Goal: Task Accomplishment & Management: Manage account settings

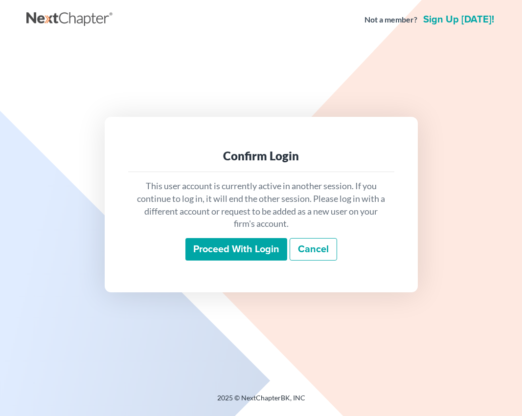
click at [234, 249] on input "Proceed with login" at bounding box center [236, 249] width 102 height 23
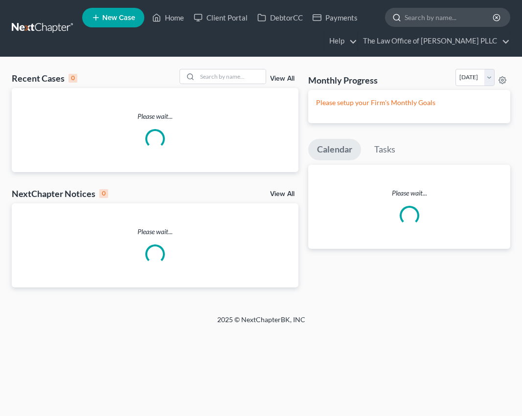
click at [419, 15] on input "search" at bounding box center [450, 17] width 90 height 18
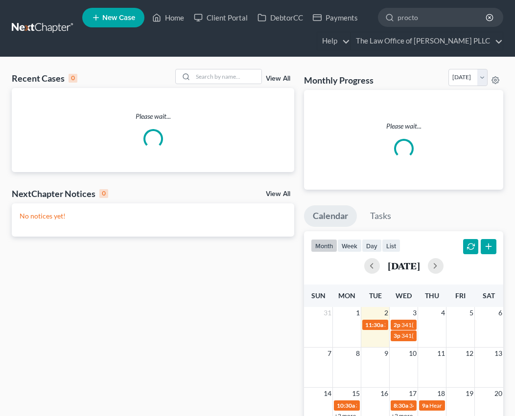
type input "[PERSON_NAME]"
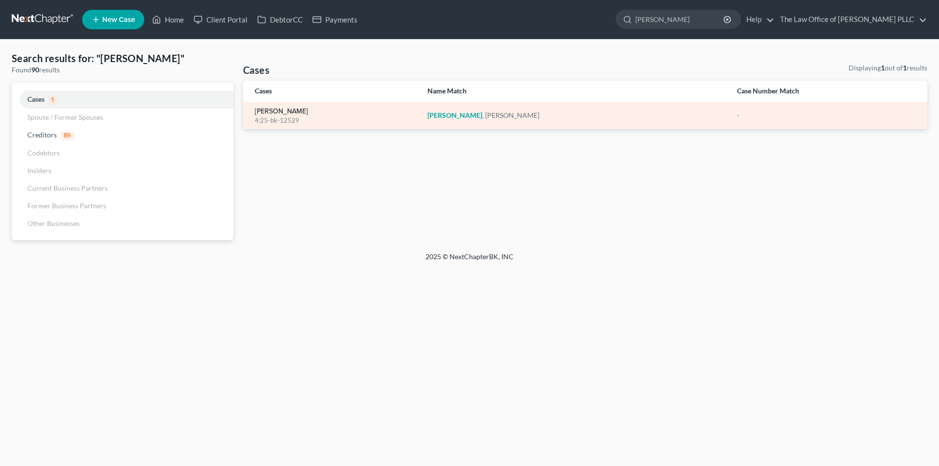
click at [265, 108] on link "[PERSON_NAME]" at bounding box center [281, 111] width 53 height 7
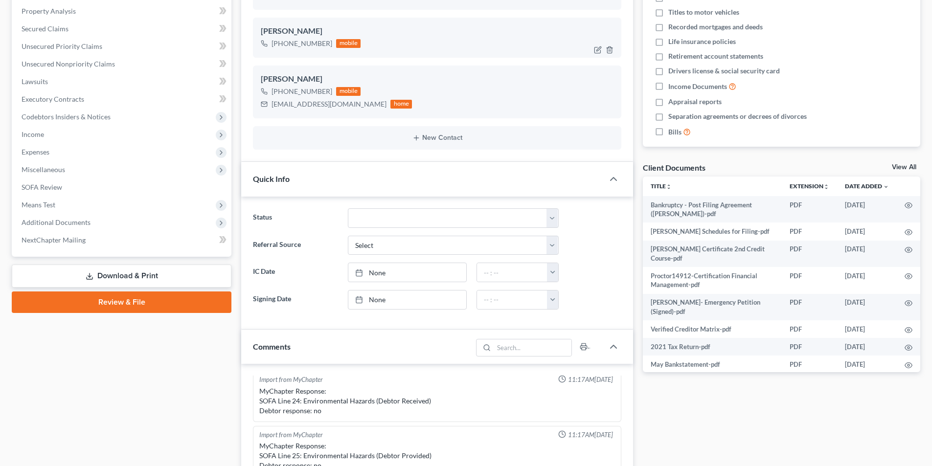
scroll to position [245, 0]
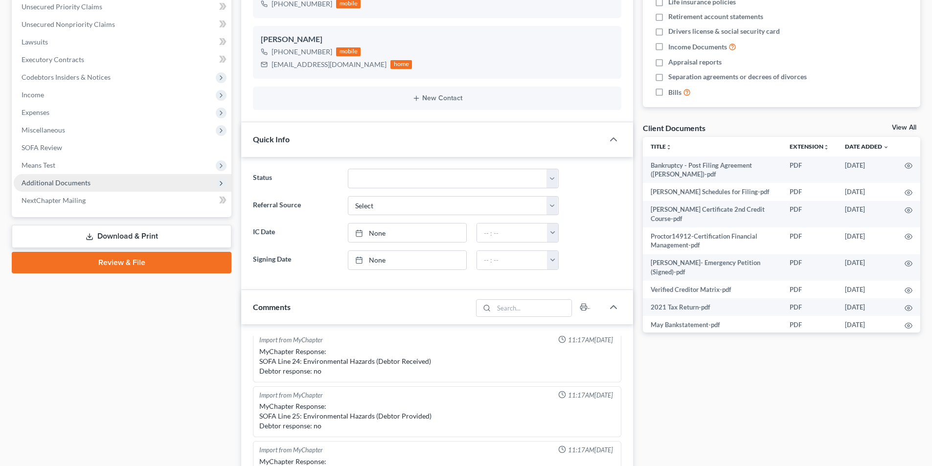
click at [49, 179] on span "Additional Documents" at bounding box center [56, 183] width 69 height 8
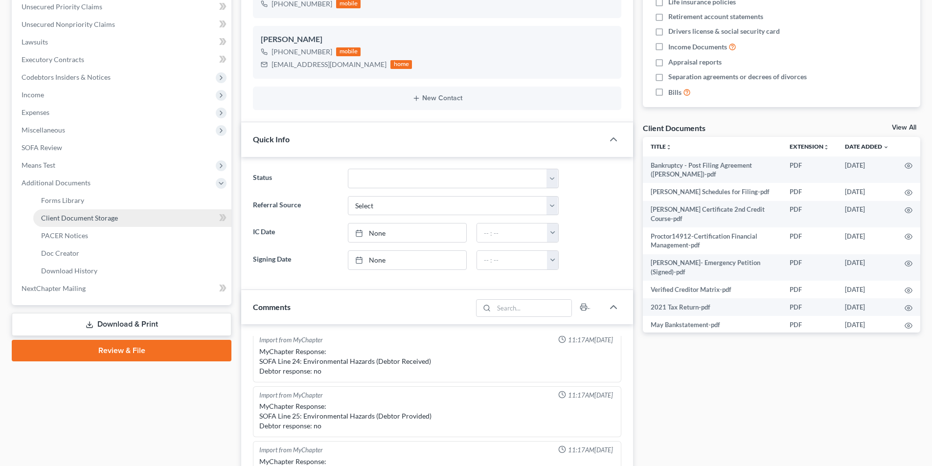
click at [56, 222] on span "Client Document Storage" at bounding box center [79, 218] width 77 height 8
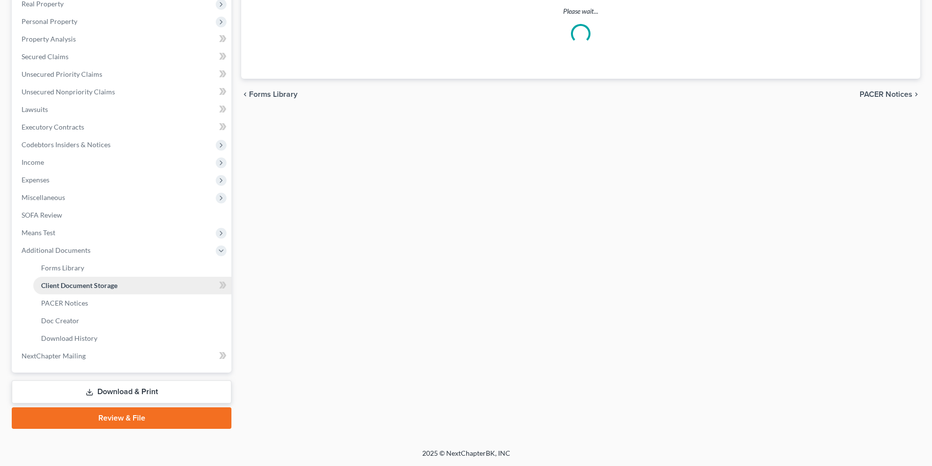
scroll to position [50, 0]
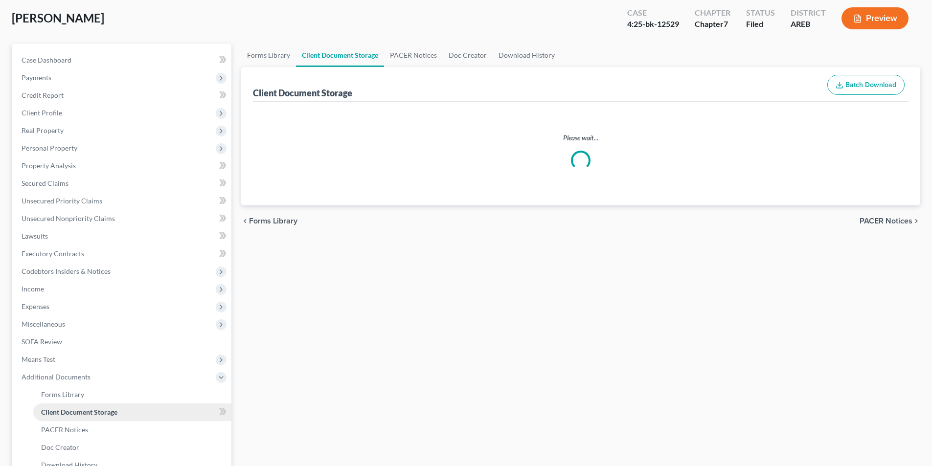
select select "0"
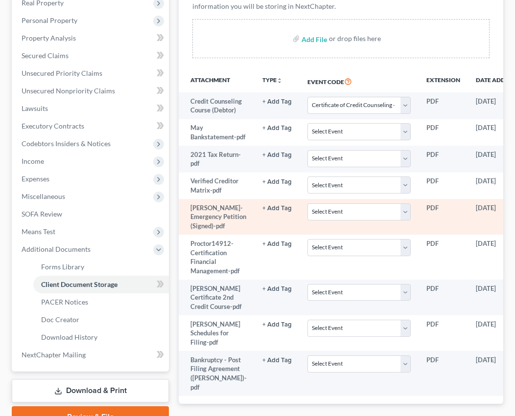
scroll to position [147, 0]
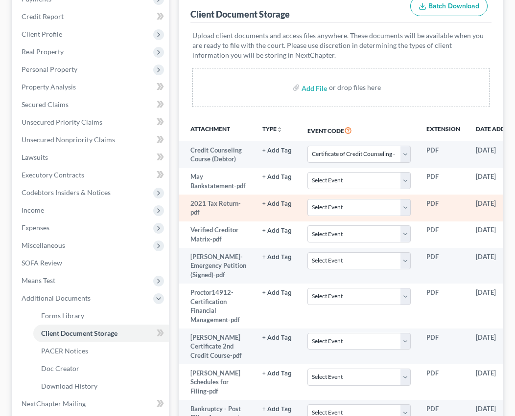
drag, startPoint x: 228, startPoint y: 225, endPoint x: 427, endPoint y: 228, distance: 198.7
click at [228, 222] on td "2021 Tax Return-pdf" at bounding box center [217, 208] width 76 height 27
click at [439, 222] on td "PDF" at bounding box center [442, 208] width 49 height 27
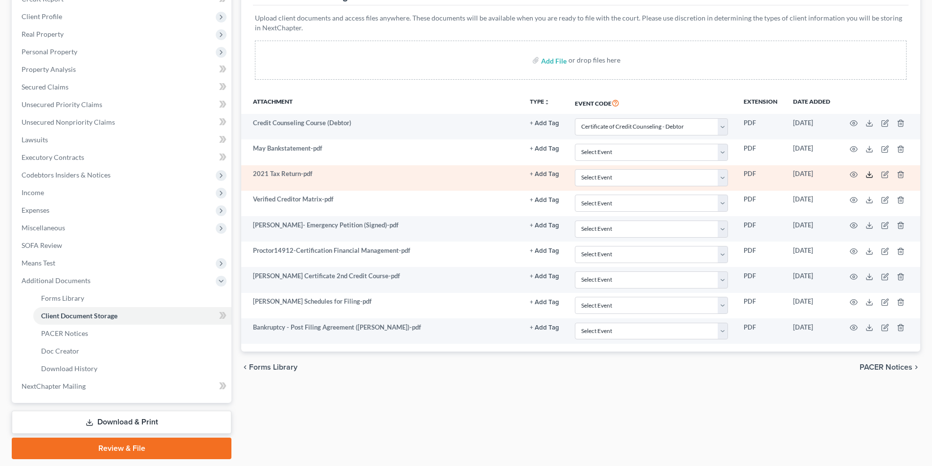
click at [522, 174] on icon at bounding box center [870, 175] width 8 height 8
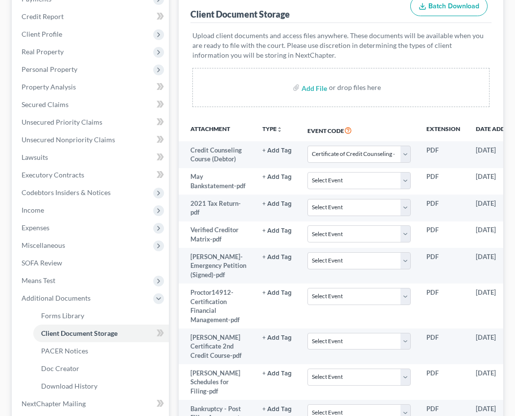
click at [181, 66] on div "Client Document Storage Batch Download Upload client documents and access files…" at bounding box center [341, 220] width 324 height 465
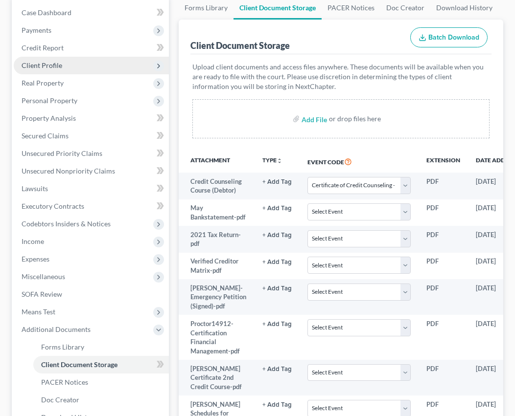
scroll to position [98, 0]
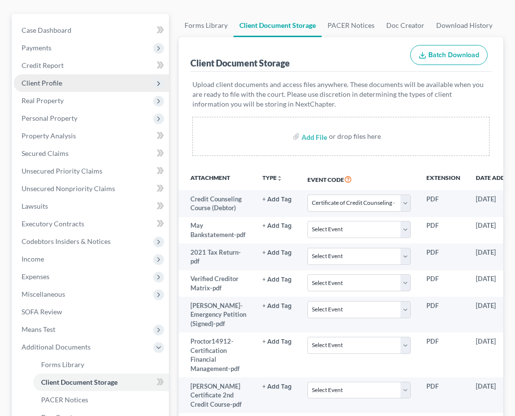
click at [46, 86] on span "Client Profile" at bounding box center [42, 83] width 41 height 8
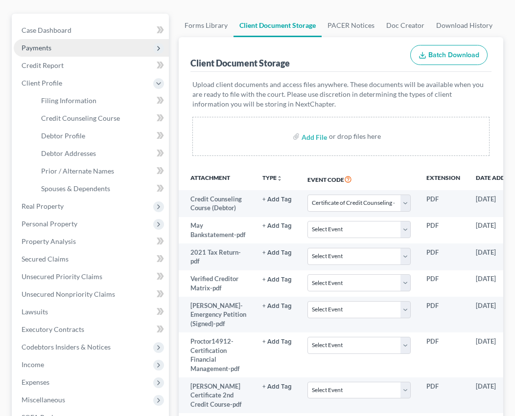
click at [44, 47] on span "Payments" at bounding box center [37, 48] width 30 height 8
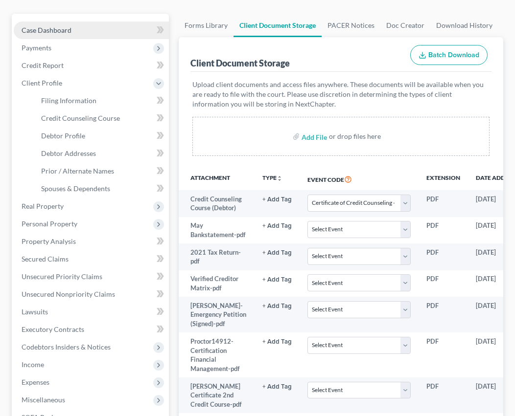
click at [48, 27] on span "Case Dashboard" at bounding box center [47, 30] width 50 height 8
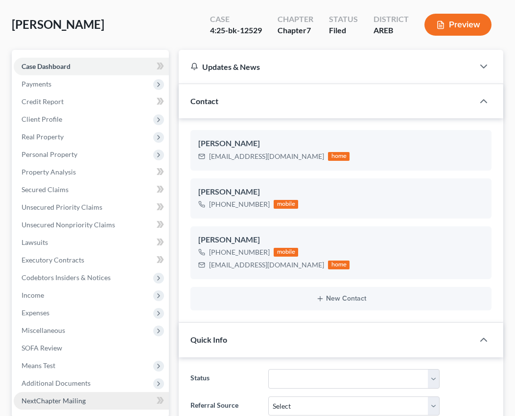
scroll to position [147, 0]
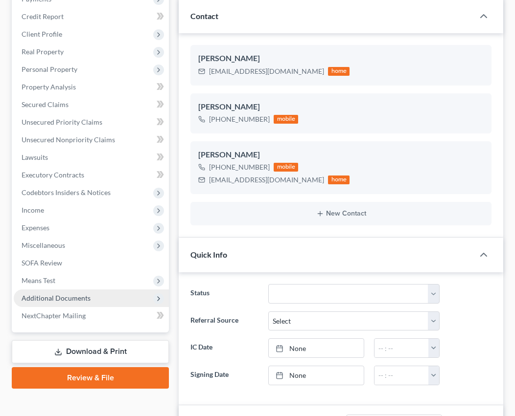
click at [53, 302] on span "Additional Documents" at bounding box center [56, 298] width 69 height 8
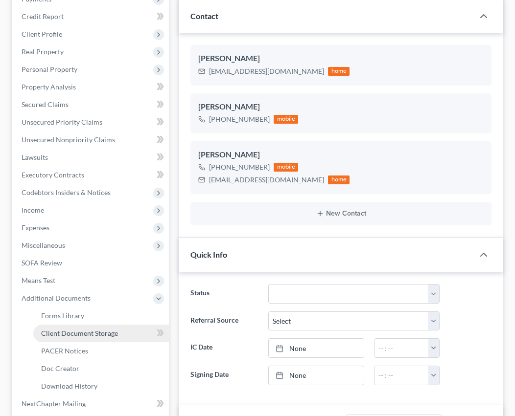
click at [57, 338] on link "Client Document Storage" at bounding box center [101, 334] width 136 height 18
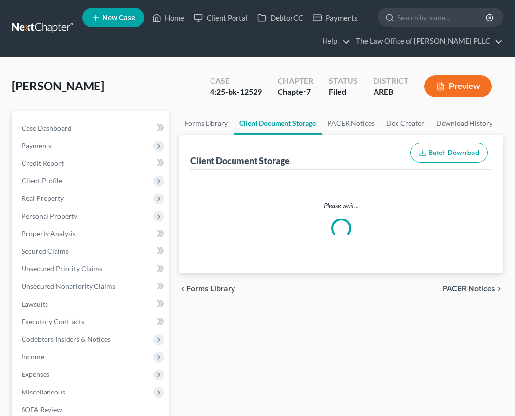
select select "0"
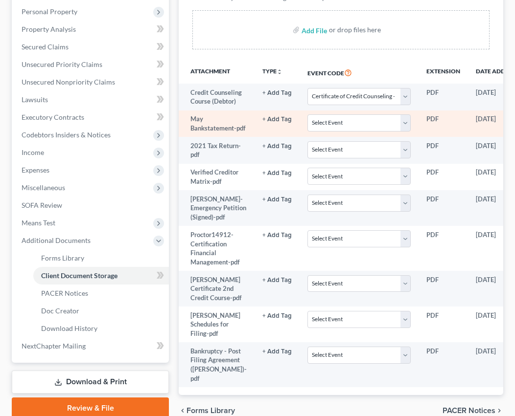
scroll to position [196, 0]
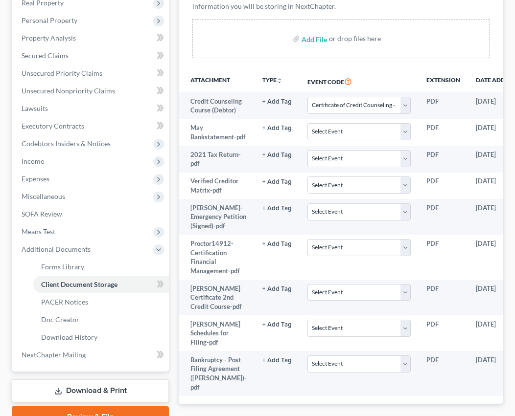
click at [206, 66] on div "Upload client documents and access files anywhere. These documents will be avai…" at bounding box center [340, 22] width 301 height 96
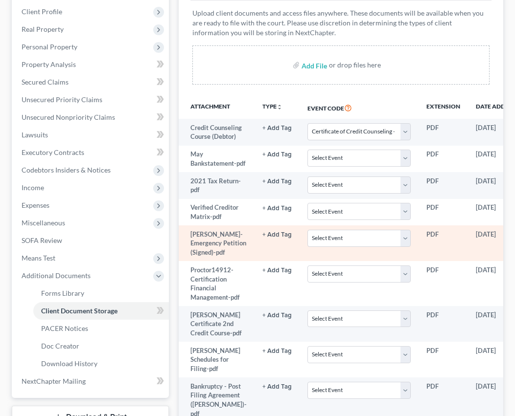
scroll to position [185, 0]
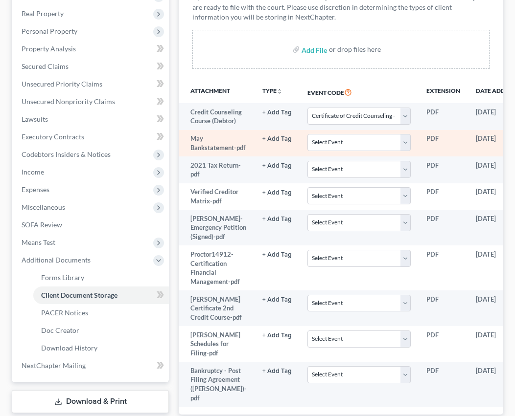
drag, startPoint x: 403, startPoint y: 153, endPoint x: 417, endPoint y: 153, distance: 14.7
click at [403, 153] on td "Select Event Certificate of Credit Counseling - Debtor Certificate of Credit Co…" at bounding box center [358, 143] width 118 height 27
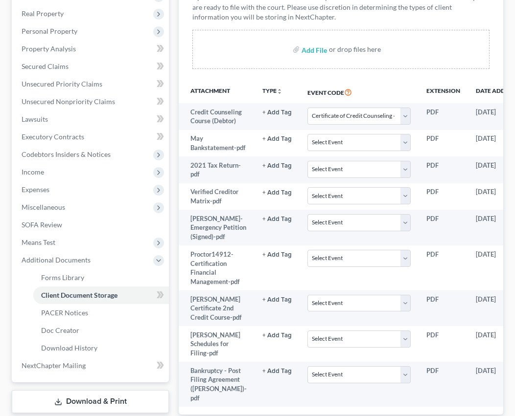
scroll to position [177, 0]
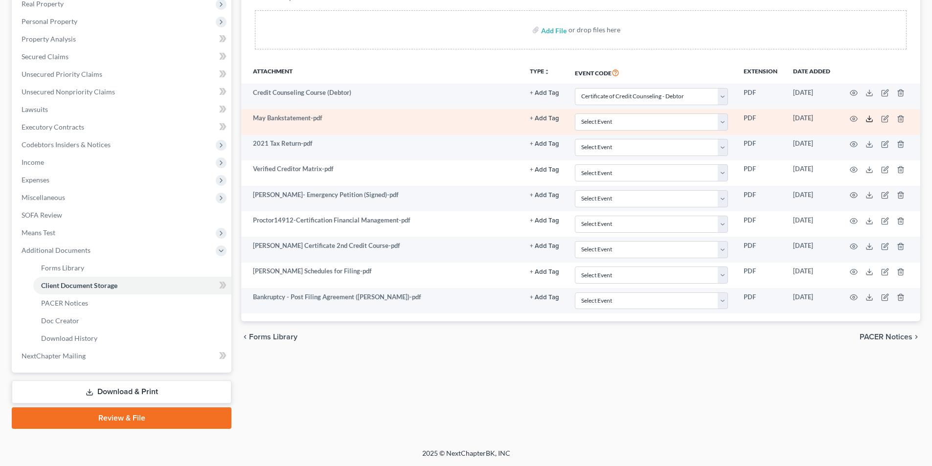
click at [522, 118] on line at bounding box center [869, 118] width 0 height 4
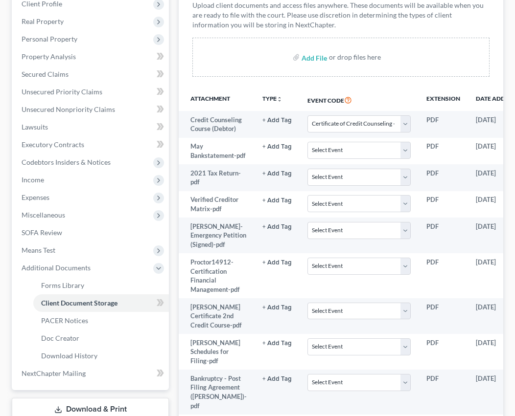
click at [430, 66] on div "Add File or drop files here" at bounding box center [340, 57] width 297 height 39
click at [181, 79] on div "Client Document Storage Batch Download Upload client documents and access files…" at bounding box center [341, 190] width 324 height 465
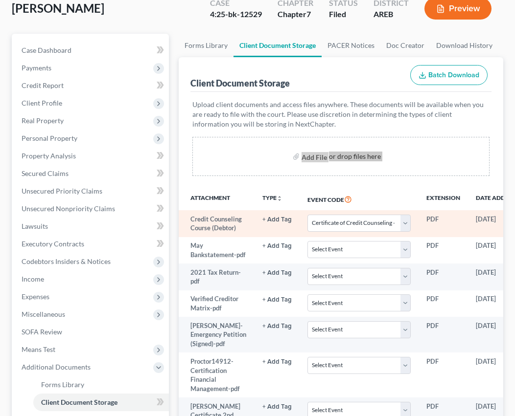
scroll to position [0, 0]
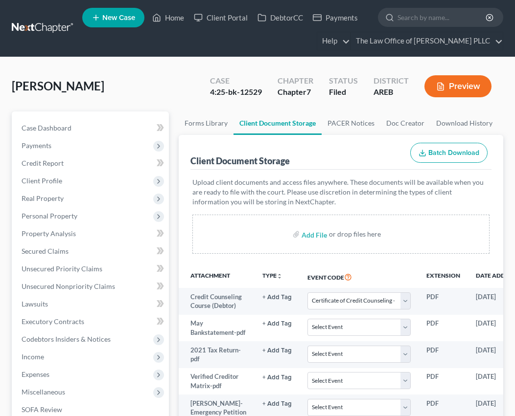
click at [122, 70] on div "[PERSON_NAME] Upgraded Case 4:25-bk-12529 Chapter Chapter 7 Status Filed Distri…" at bounding box center [257, 90] width 491 height 43
click at [33, 128] on span "Case Dashboard" at bounding box center [47, 128] width 50 height 8
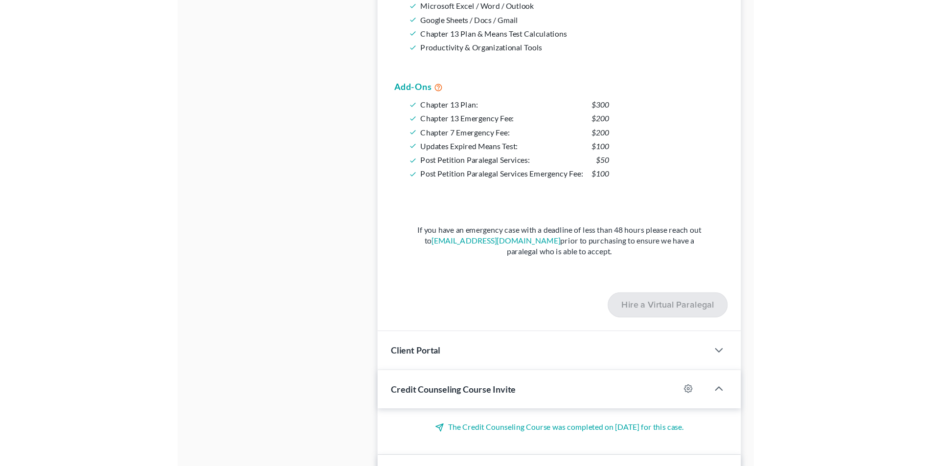
scroll to position [888, 0]
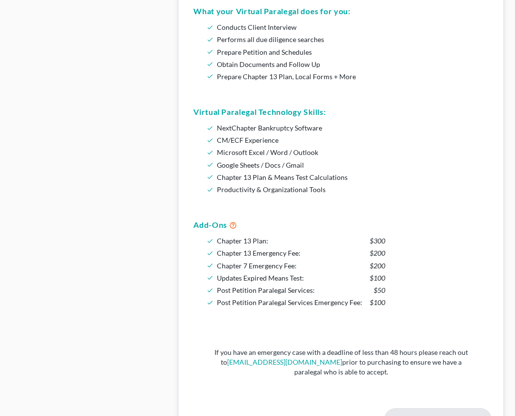
drag, startPoint x: 69, startPoint y: 126, endPoint x: 168, endPoint y: 49, distance: 125.2
click at [69, 126] on div "Case Dashboard Payments Invoices Payments Payments Credit Report Client Profile" at bounding box center [90, 266] width 167 height 2085
click at [171, 75] on div "Case Dashboard Payments Invoices Payments Payments Credit Report Client Profile" at bounding box center [90, 266] width 167 height 2085
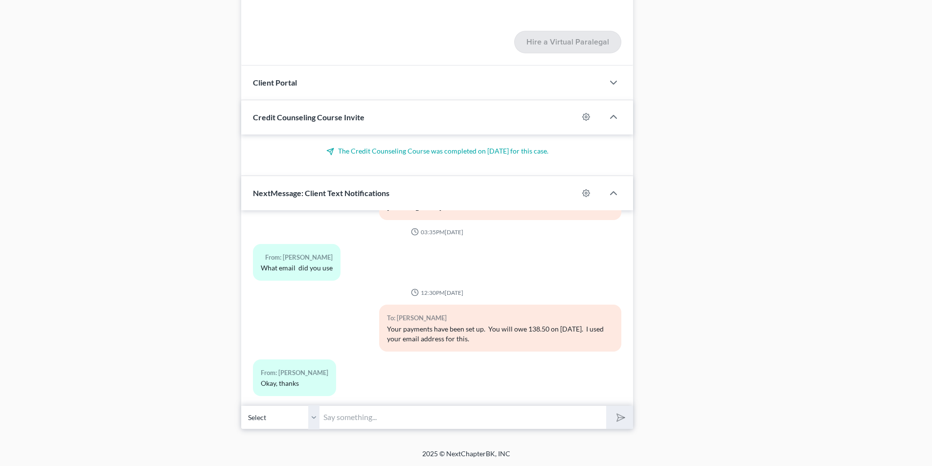
scroll to position [1239, 0]
click at [358, 416] on input "text" at bounding box center [462, 417] width 287 height 24
click at [352, 416] on input "text" at bounding box center [462, 417] width 287 height 24
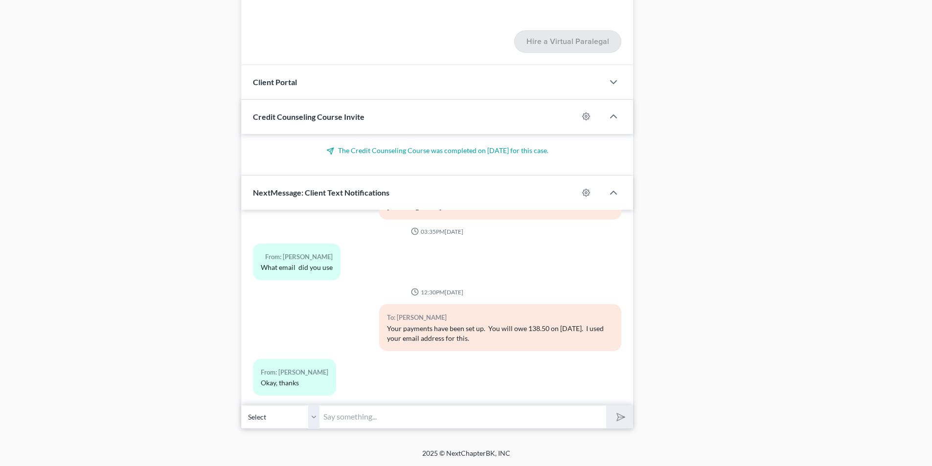
click at [313, 415] on select "Select [PHONE_NUMBER] - [PERSON_NAME] [PHONE_NUMBER] - [PERSON_NAME]" at bounding box center [280, 417] width 78 height 24
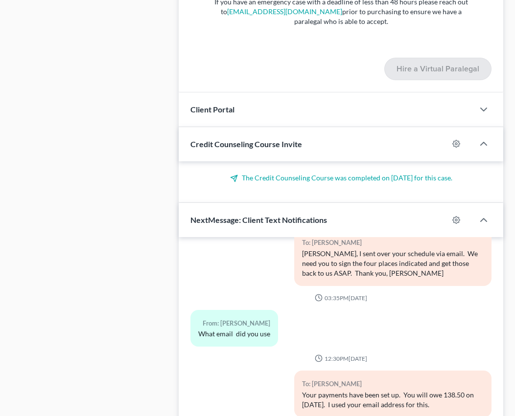
scroll to position [1289, 0]
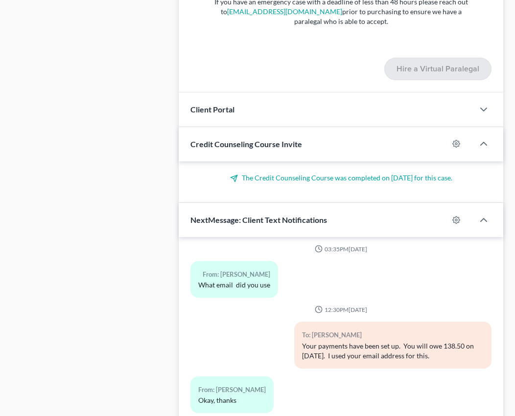
click at [264, 61] on div "Hire a Virtual Paralegal" at bounding box center [340, 69] width 311 height 23
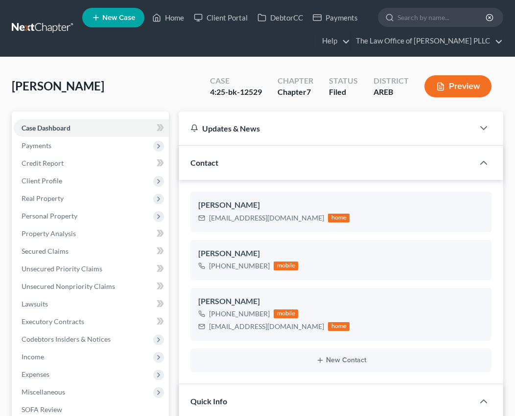
click at [405, 238] on ng-include "[PERSON_NAME] [EMAIL_ADDRESS][DOMAIN_NAME] home [PERSON_NAME] [PHONE_NUMBER] mo…" at bounding box center [340, 282] width 301 height 181
click at [166, 70] on div "[PERSON_NAME] Upgraded Case 4:25-bk-12529 Chapter Chapter 7 Status Filed Distri…" at bounding box center [257, 90] width 491 height 43
click at [42, 217] on span "Personal Property" at bounding box center [50, 216] width 56 height 8
click at [38, 218] on span "Personal Property" at bounding box center [50, 216] width 56 height 8
click at [39, 218] on span "Personal Property" at bounding box center [50, 216] width 56 height 8
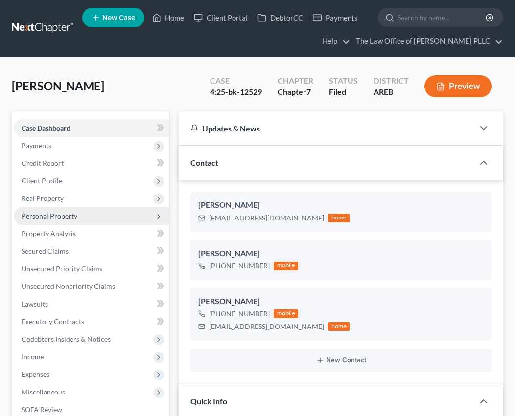
click at [58, 217] on span "Personal Property" at bounding box center [50, 216] width 56 height 8
click at [69, 215] on span "Personal Property" at bounding box center [50, 216] width 56 height 8
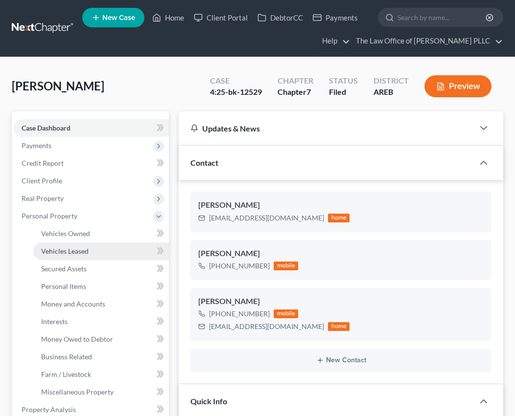
click at [67, 247] on span "Vehicles Leased" at bounding box center [64, 251] width 47 height 8
click at [57, 247] on span "Vehicles Leased" at bounding box center [64, 251] width 47 height 8
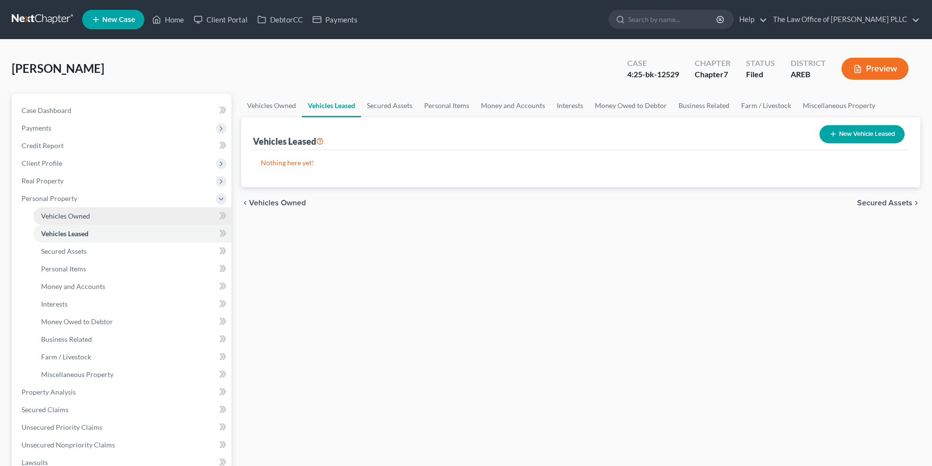
click at [61, 217] on span "Vehicles Owned" at bounding box center [65, 216] width 49 height 8
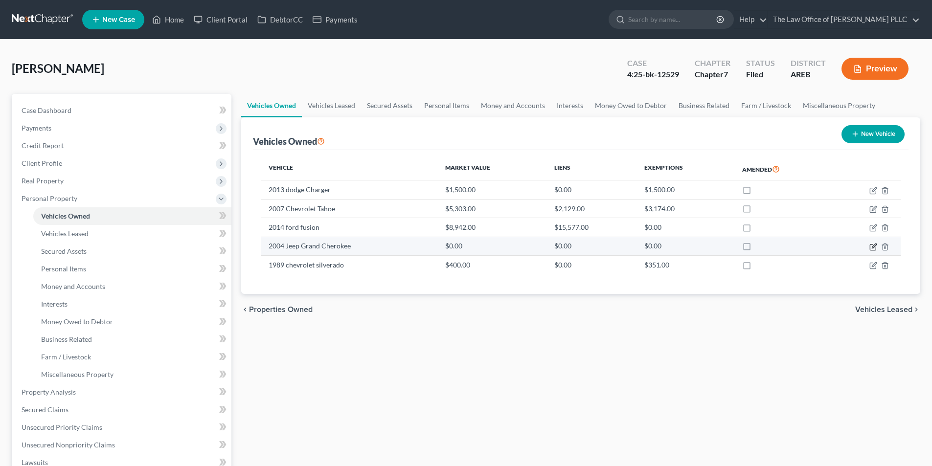
click at [522, 246] on icon "button" at bounding box center [874, 246] width 4 height 4
select select "0"
select select "22"
select select "4"
select select "0"
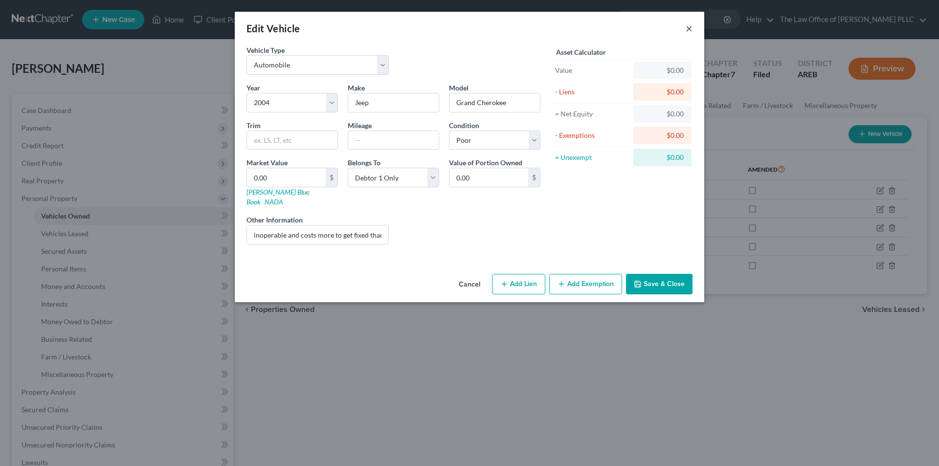
click at [522, 29] on button "×" at bounding box center [689, 29] width 7 height 12
